Goal: Check status: Check status

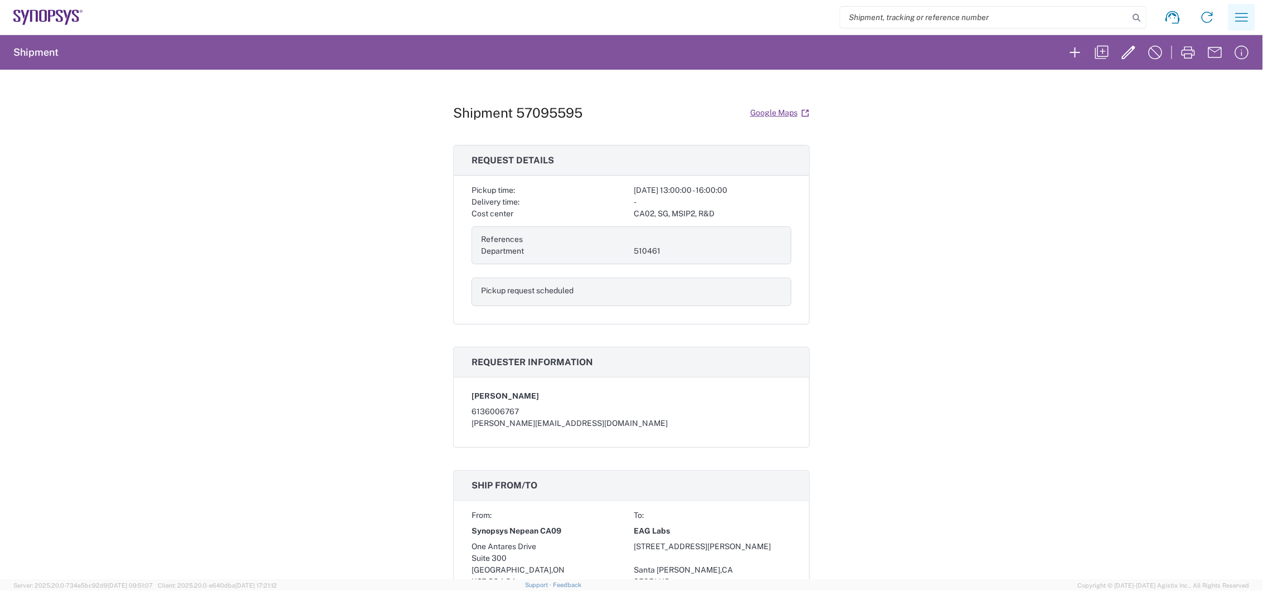
click at [1237, 18] on icon "button" at bounding box center [1242, 17] width 18 height 18
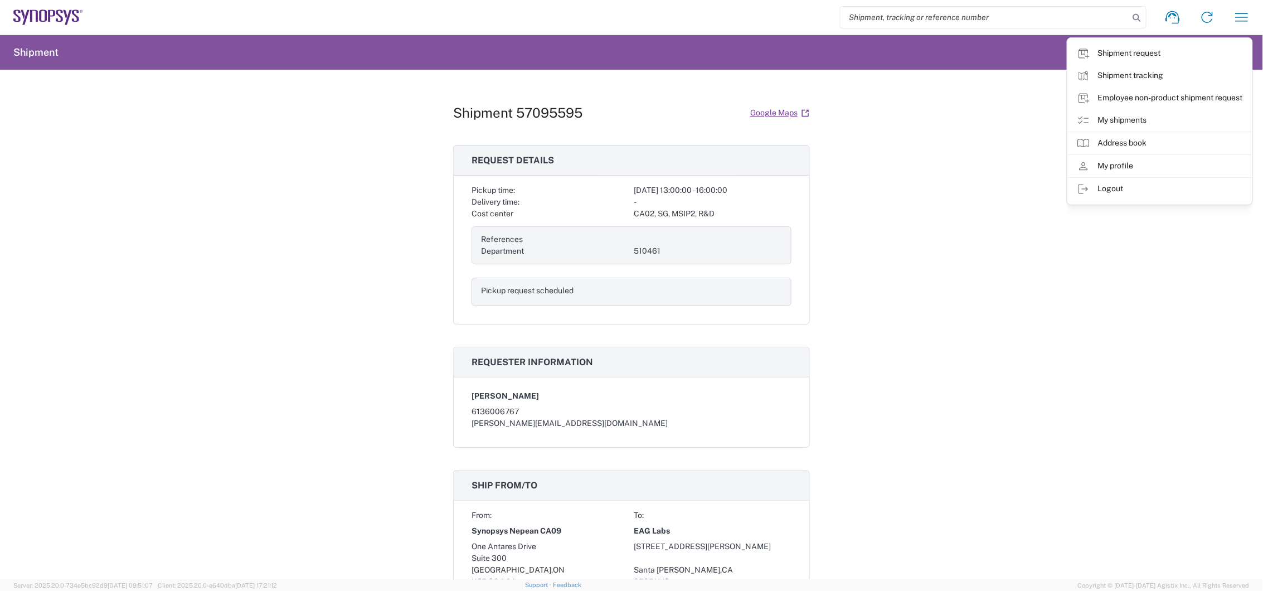
click at [1078, 121] on icon at bounding box center [1083, 120] width 13 height 13
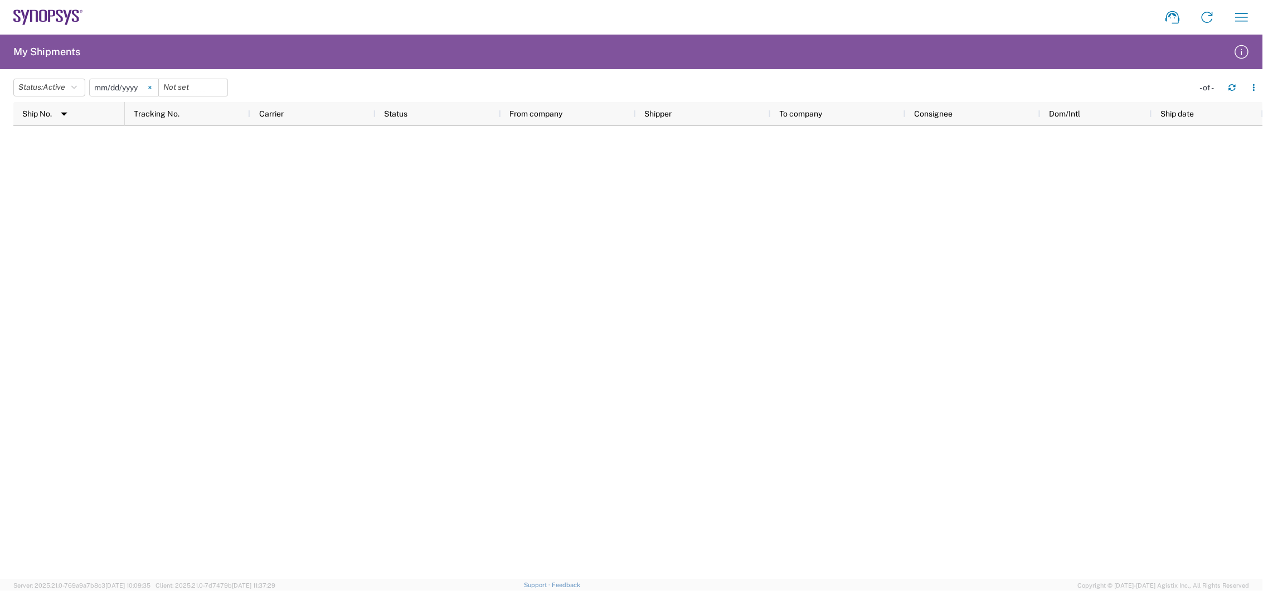
click at [158, 86] on svg-icon at bounding box center [150, 87] width 17 height 17
click at [74, 87] on button "Status: Active" at bounding box center [49, 88] width 72 height 18
click at [68, 143] on span "All" at bounding box center [79, 146] width 130 height 17
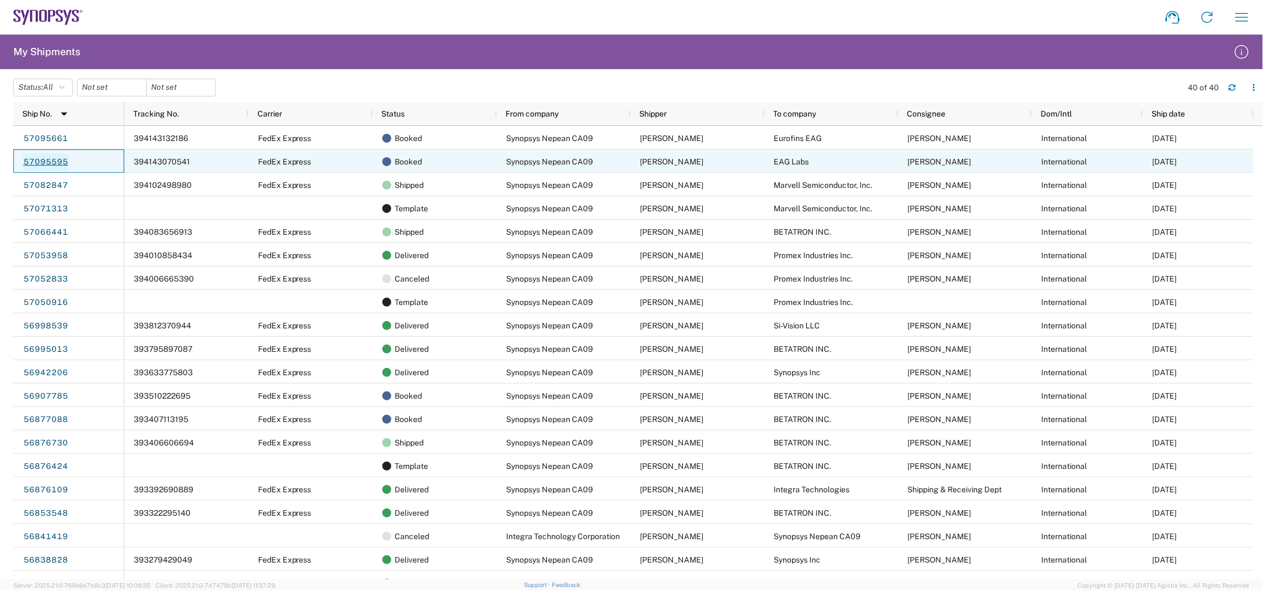
click at [35, 156] on link "57095595" at bounding box center [46, 162] width 46 height 18
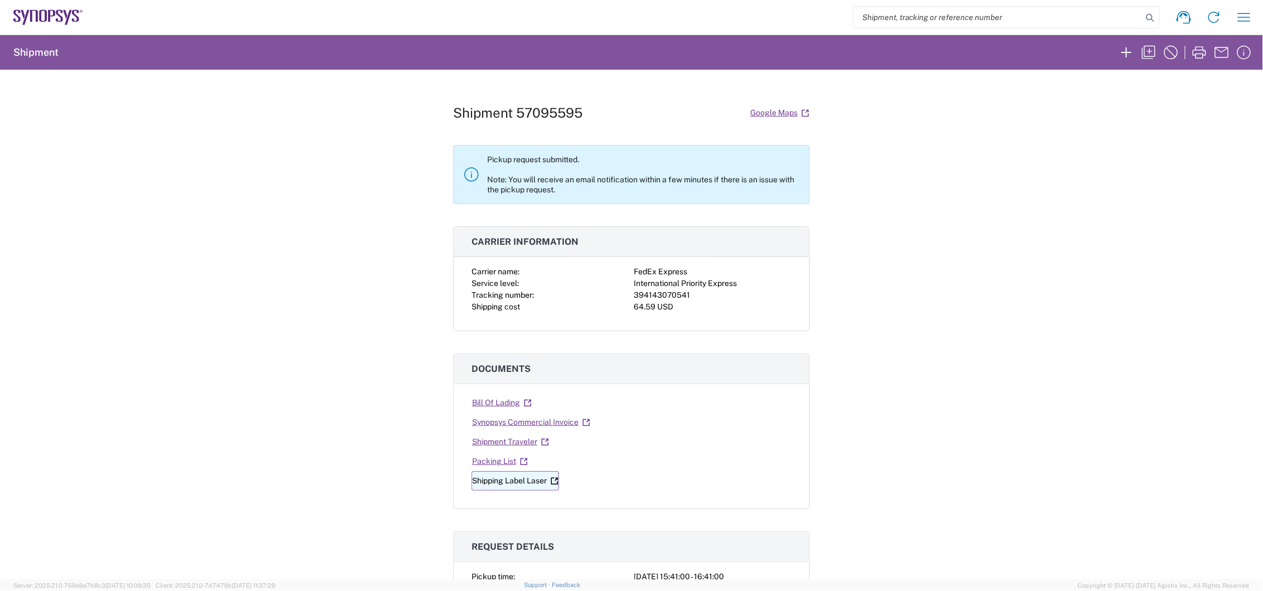
click at [503, 483] on link "Shipping Label Laser" at bounding box center [514, 481] width 87 height 20
drag, startPoint x: 536, startPoint y: 421, endPoint x: 502, endPoint y: 423, distance: 34.1
click at [502, 423] on link "Synopsys Commercial Invoice" at bounding box center [530, 422] width 119 height 20
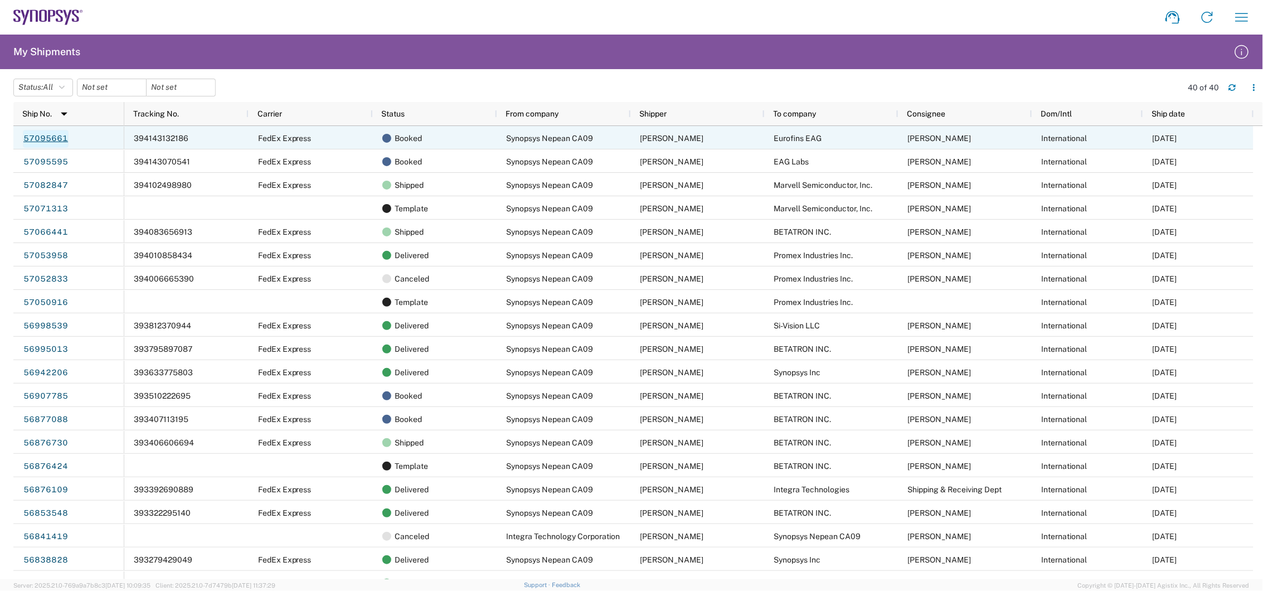
click at [58, 134] on link "57095661" at bounding box center [46, 139] width 46 height 18
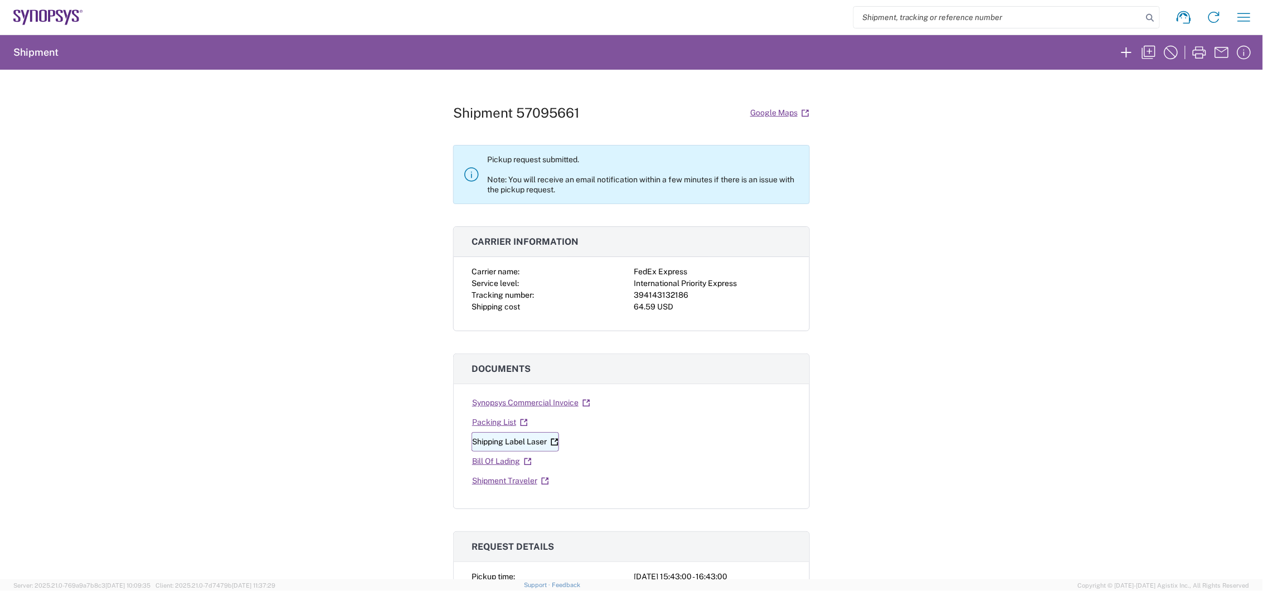
click at [507, 445] on link "Shipping Label Laser" at bounding box center [514, 442] width 87 height 20
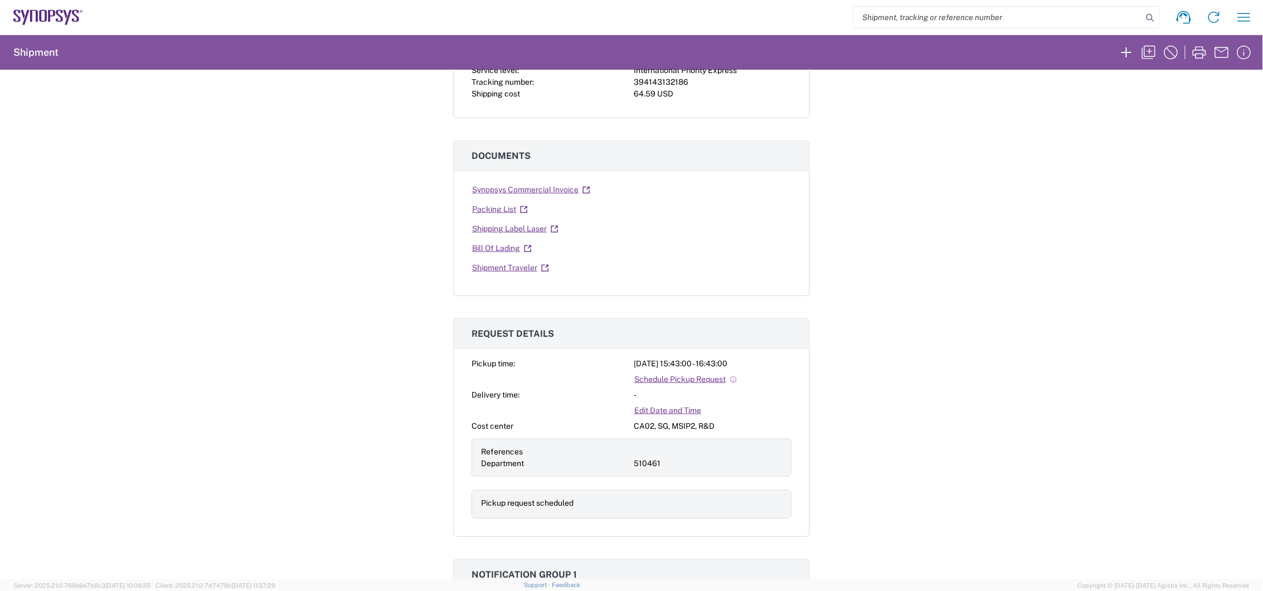
scroll to position [186, 0]
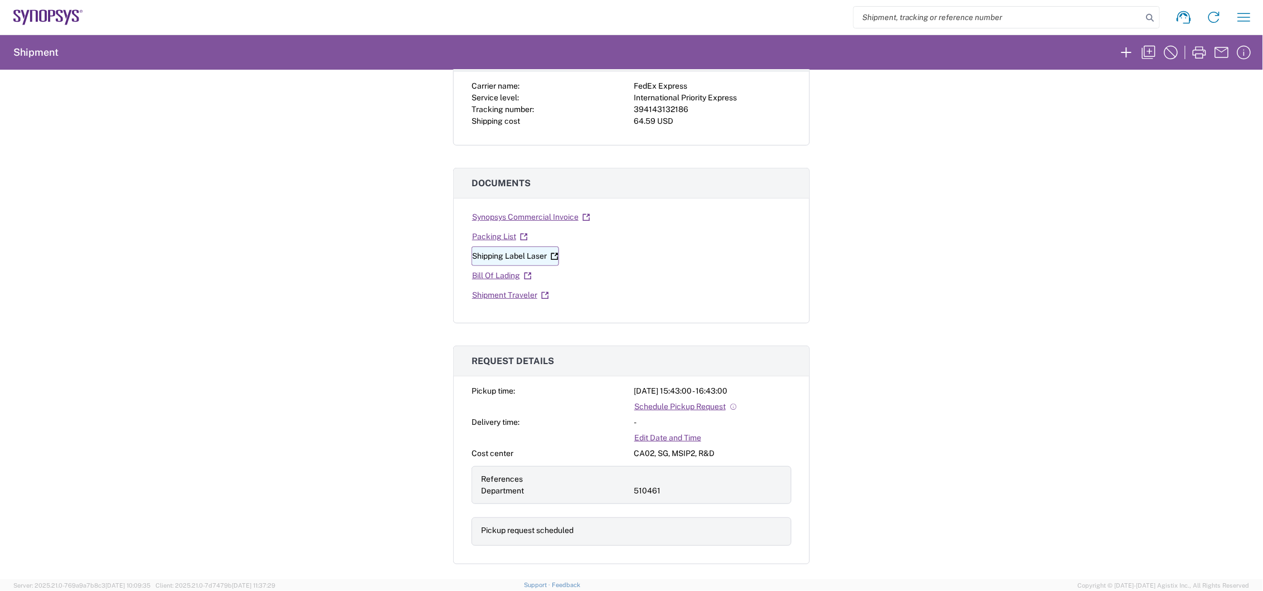
click at [491, 258] on link "Shipping Label Laser" at bounding box center [514, 256] width 87 height 20
click at [503, 222] on link "Synopsys Commercial Invoice" at bounding box center [530, 217] width 119 height 20
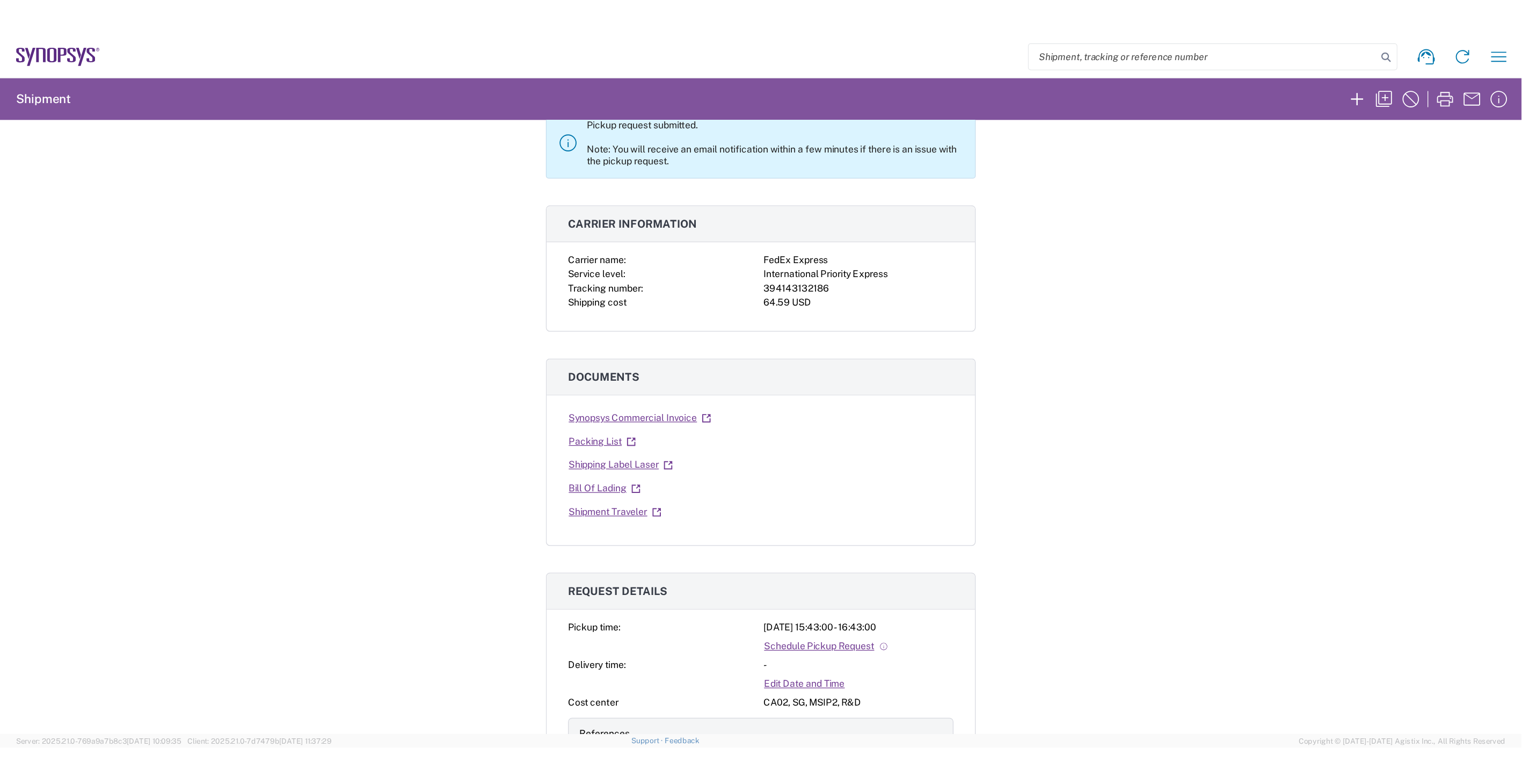
scroll to position [0, 0]
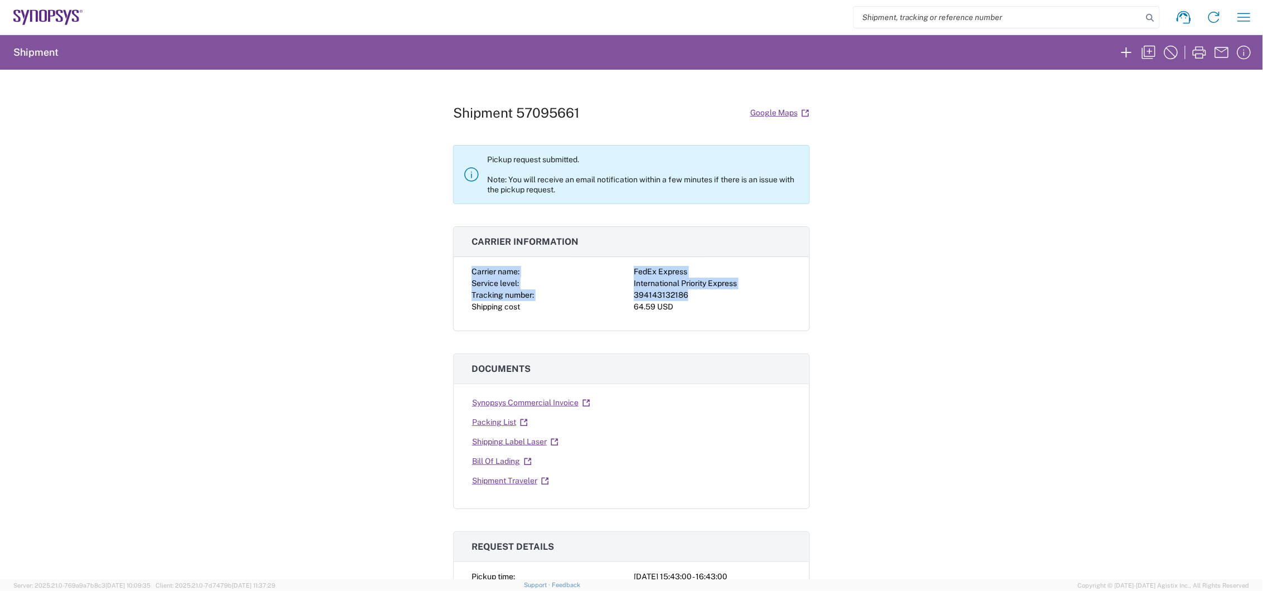
drag, startPoint x: 461, startPoint y: 269, endPoint x: 704, endPoint y: 291, distance: 244.0
click at [704, 291] on div "Carrier name: FedEx Express Service level: International Priority Express Track…" at bounding box center [631, 298] width 355 height 65
drag, startPoint x: 704, startPoint y: 291, endPoint x: 639, endPoint y: 264, distance: 70.9
copy div "Carrier name: FedEx Express Service level: International Priority Express Track…"
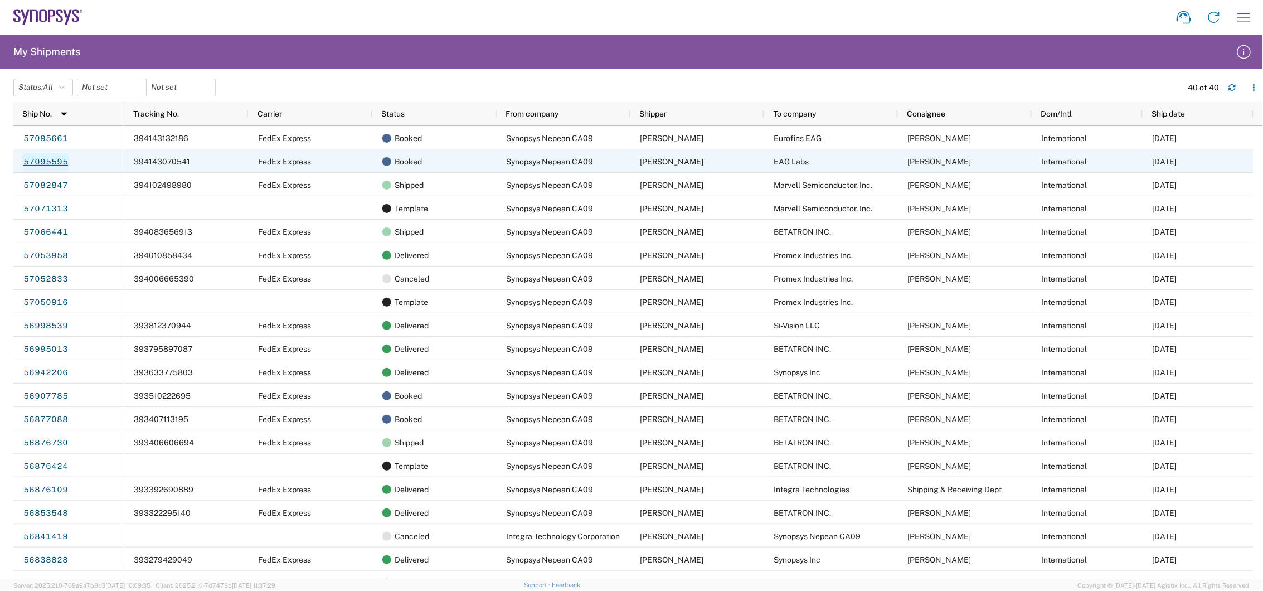
click at [52, 164] on link "57095595" at bounding box center [46, 162] width 46 height 18
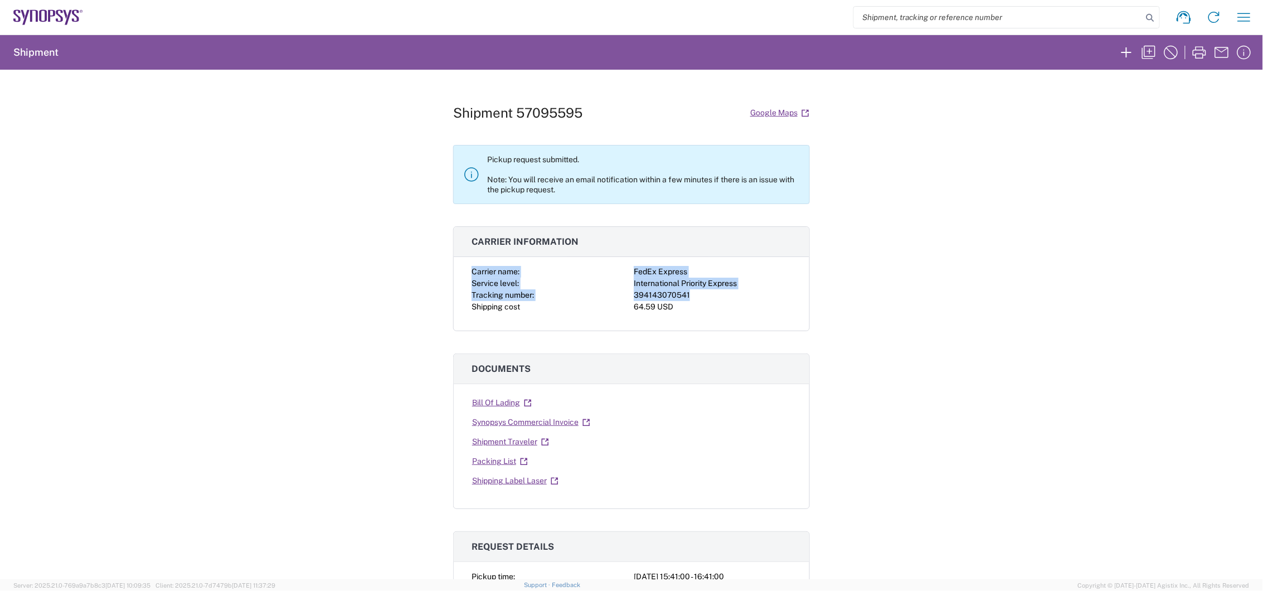
drag, startPoint x: 462, startPoint y: 268, endPoint x: 691, endPoint y: 297, distance: 230.3
click at [691, 297] on div "Carrier name: FedEx Express Service level: International Priority Express Track…" at bounding box center [631, 298] width 355 height 65
drag, startPoint x: 689, startPoint y: 297, endPoint x: 655, endPoint y: 280, distance: 38.6
copy div "Carrier name: FedEx Express Service level: International Priority Express Track…"
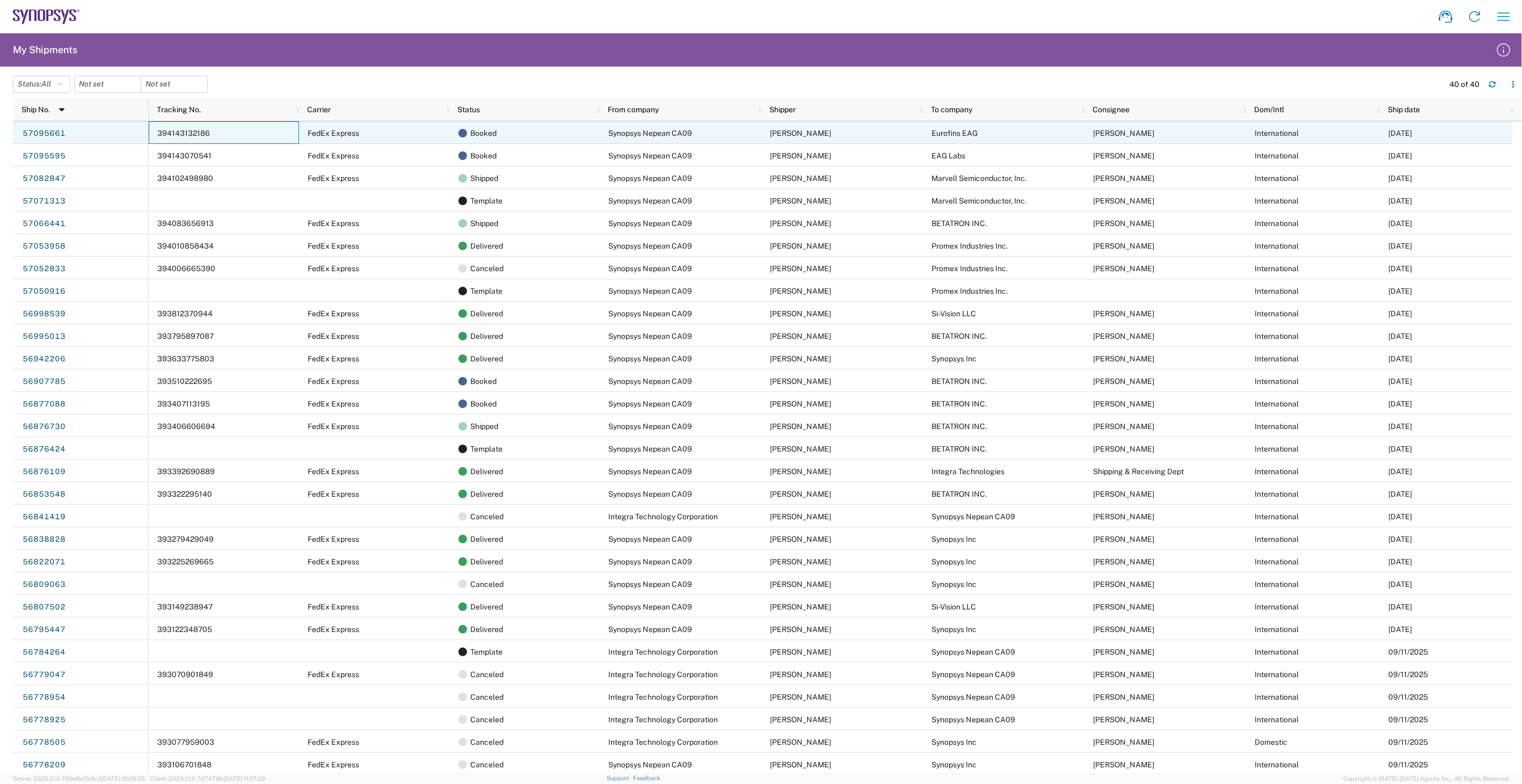
drag, startPoint x: 156, startPoint y: 132, endPoint x: 219, endPoint y: 132, distance: 63.0
click at [219, 132] on div "394143132186" at bounding box center [223, 132] width 150 height 22
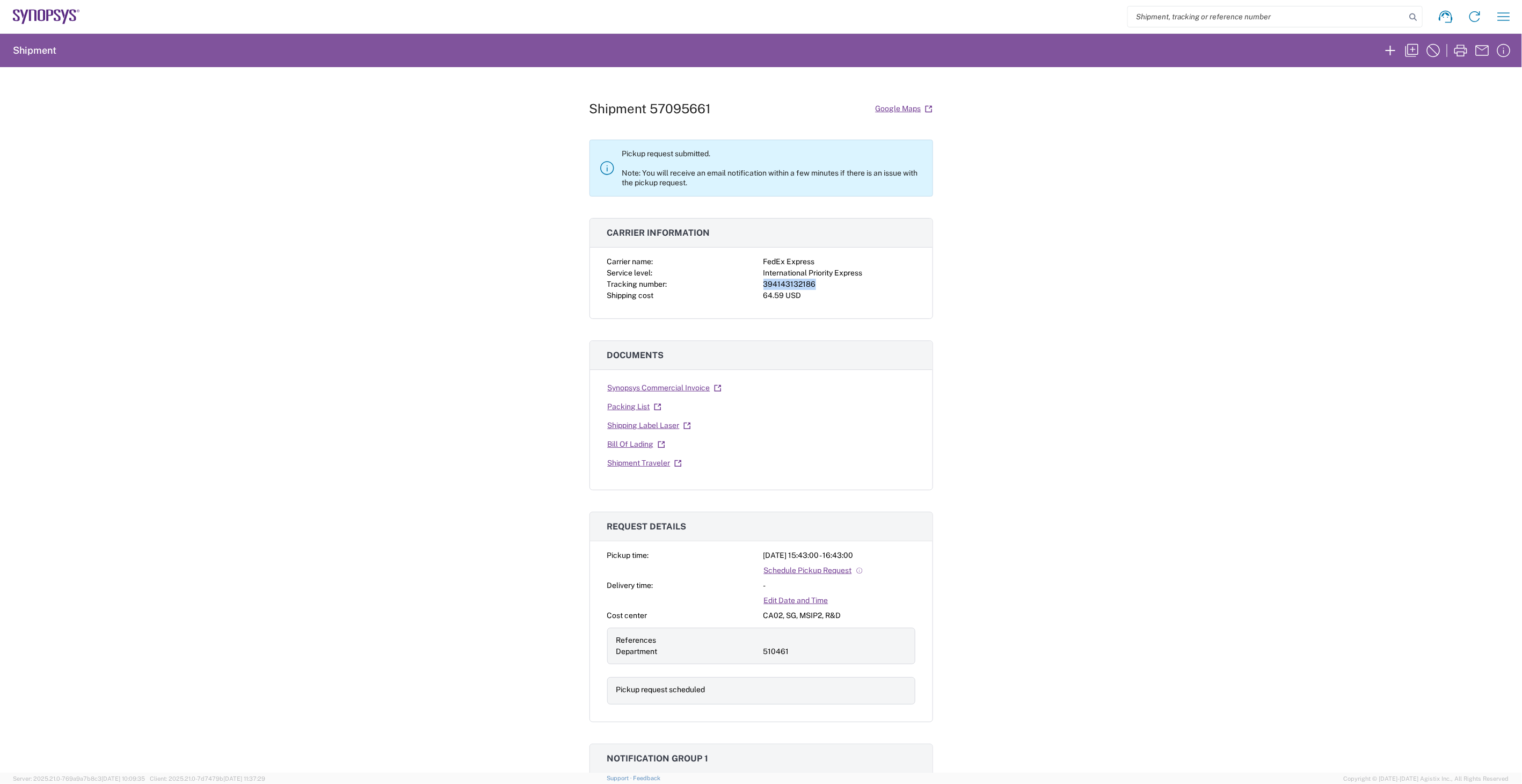
drag, startPoint x: 757, startPoint y: 283, endPoint x: 809, endPoint y: 285, distance: 52.0
click at [809, 285] on div "Carrier name: FedEx Express Service level: International Priority Express Track…" at bounding box center [761, 278] width 308 height 45
drag, startPoint x: 809, startPoint y: 285, endPoint x: 796, endPoint y: 282, distance: 13.3
copy div "394143132186"
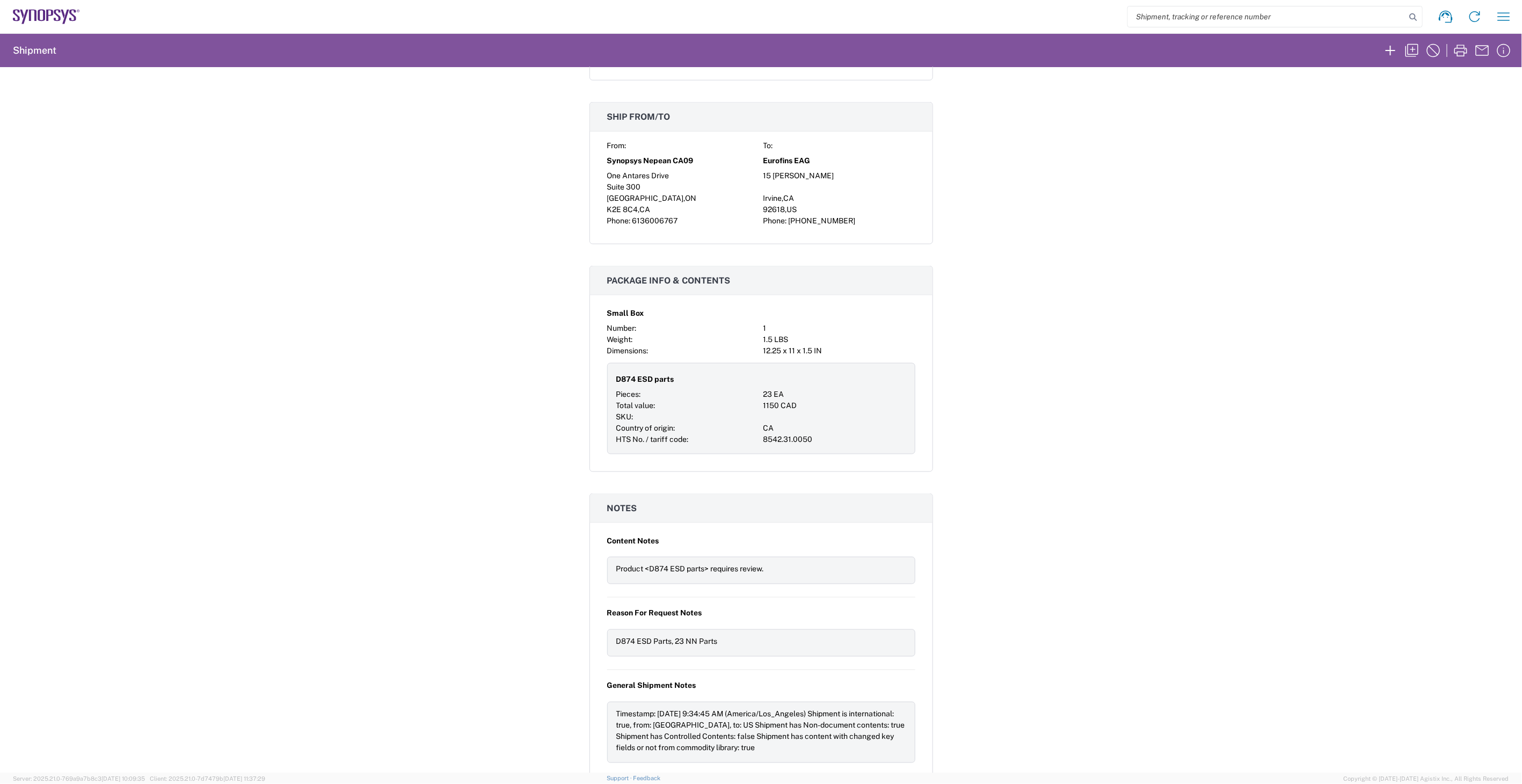
scroll to position [894, 0]
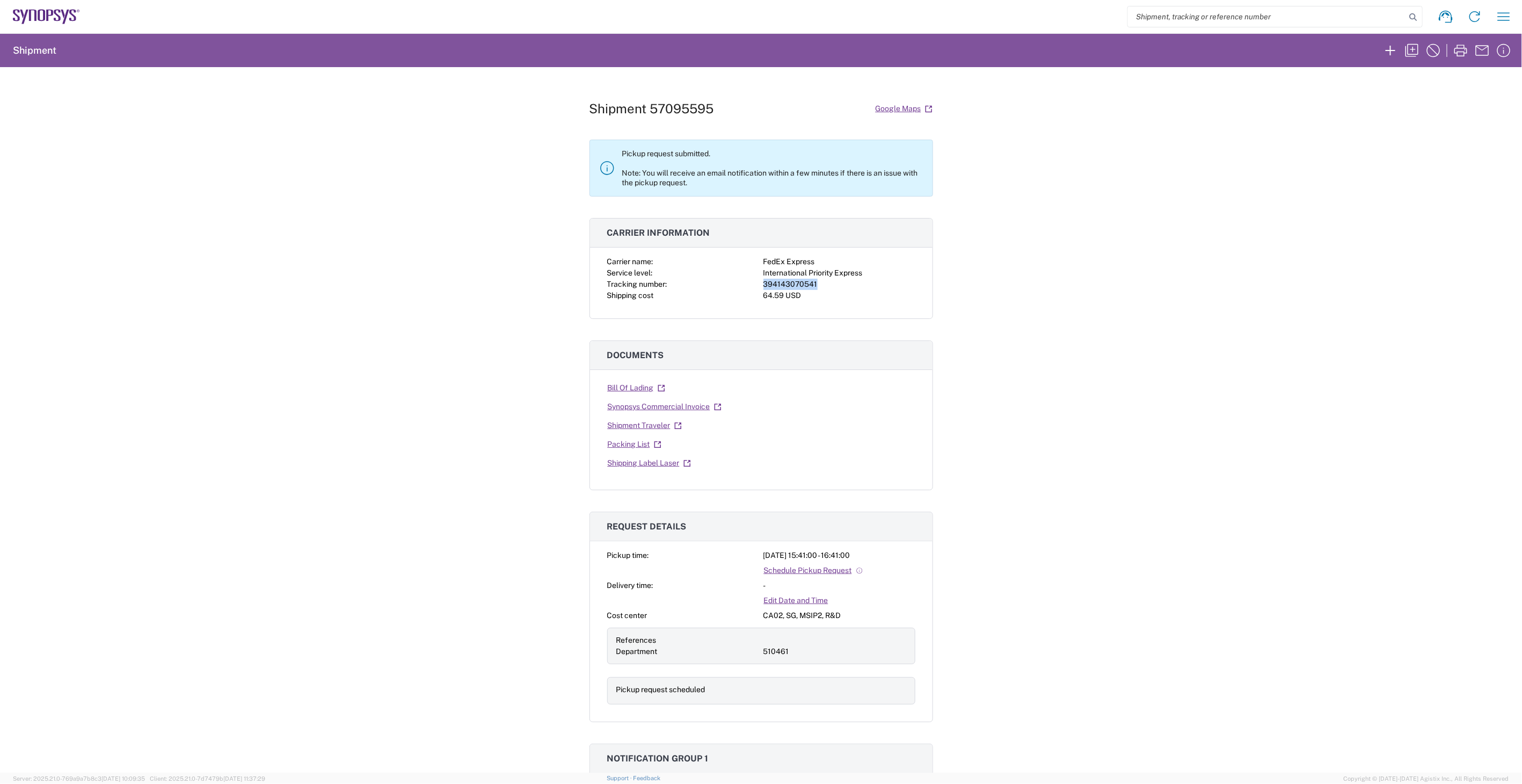
drag, startPoint x: 817, startPoint y: 281, endPoint x: 755, endPoint y: 280, distance: 62.0
click at [755, 280] on div "Carrier name: FedEx Express Service level: International Priority Express Track…" at bounding box center [761, 278] width 308 height 45
drag, startPoint x: 755, startPoint y: 280, endPoint x: 774, endPoint y: 284, distance: 19.4
copy div "394143070541"
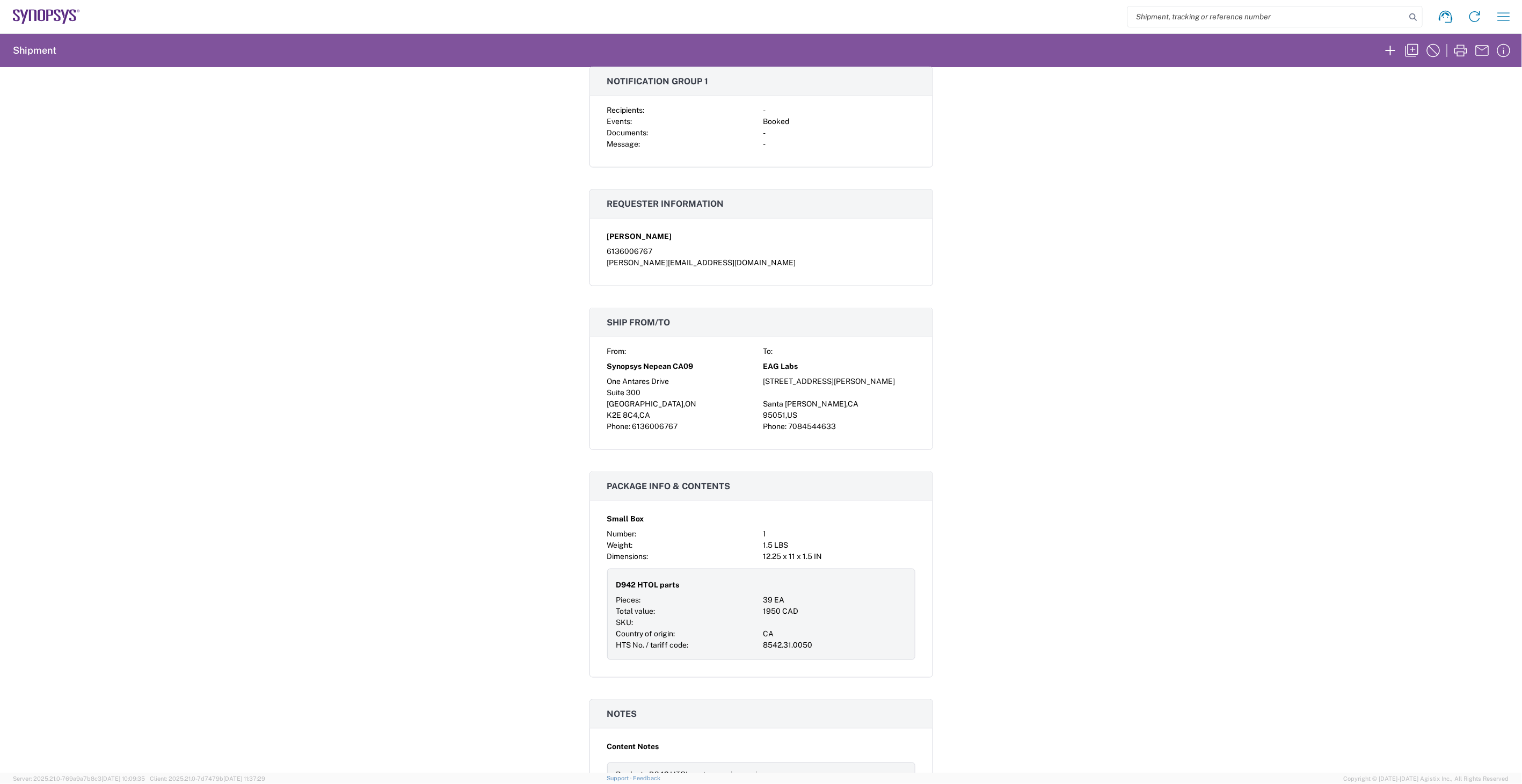
scroll to position [716, 0]
